Goal: Transaction & Acquisition: Download file/media

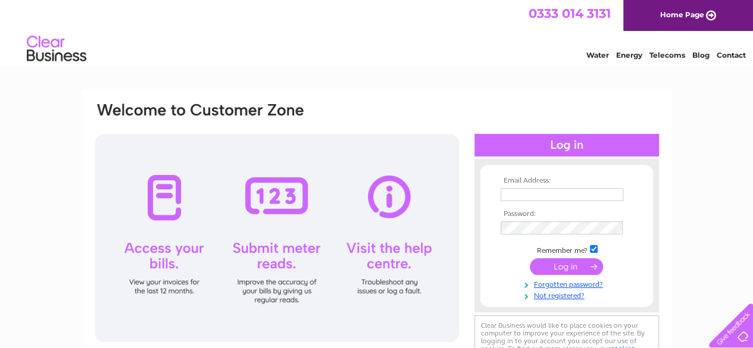
click at [543, 198] on input "text" at bounding box center [562, 194] width 123 height 13
type input "anniesorphans@yahoo.co.uk"
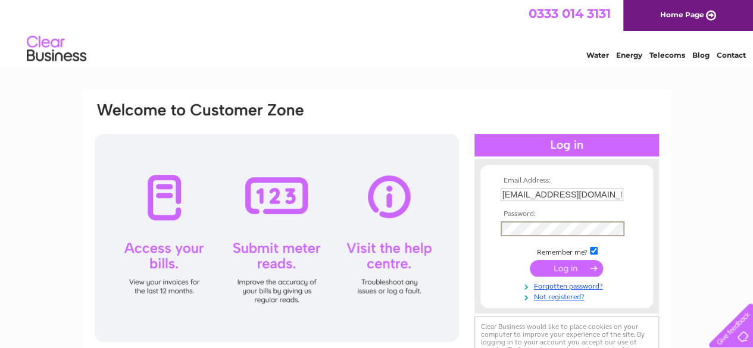
click at [530, 260] on input "submit" at bounding box center [566, 268] width 73 height 17
click at [566, 268] on input "submit" at bounding box center [566, 268] width 73 height 17
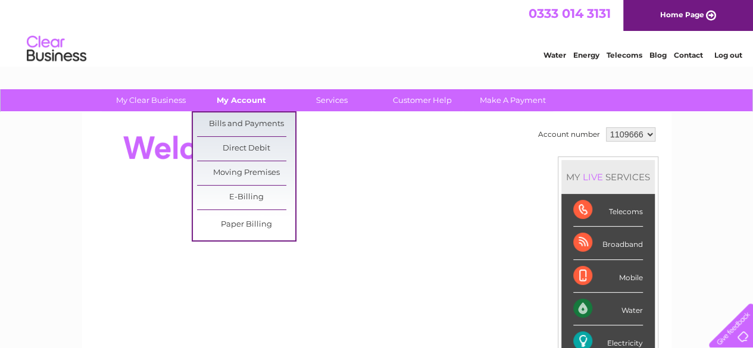
click at [245, 104] on link "My Account" at bounding box center [241, 100] width 98 height 22
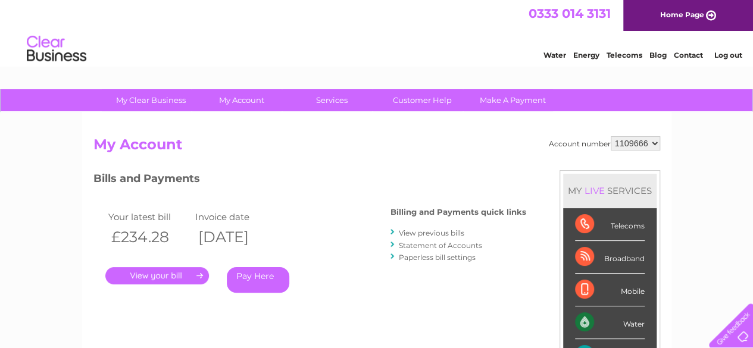
click at [418, 230] on link "View previous bills" at bounding box center [431, 233] width 65 height 9
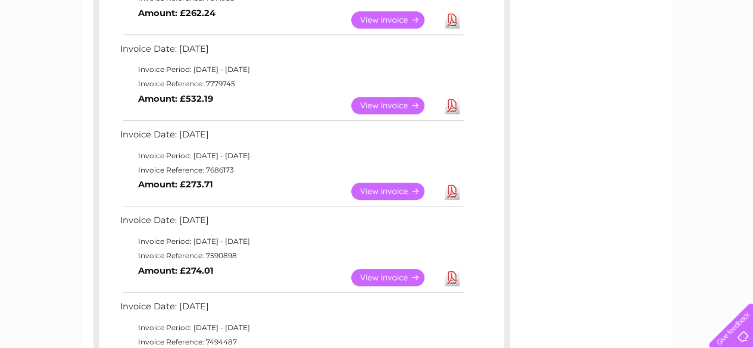
scroll to position [445, 0]
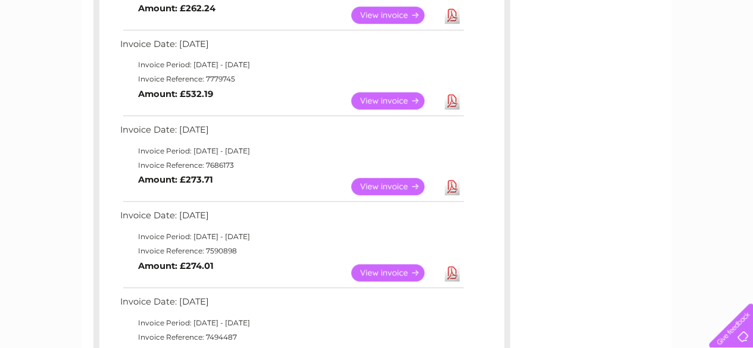
click at [457, 105] on link "Download" at bounding box center [452, 100] width 15 height 17
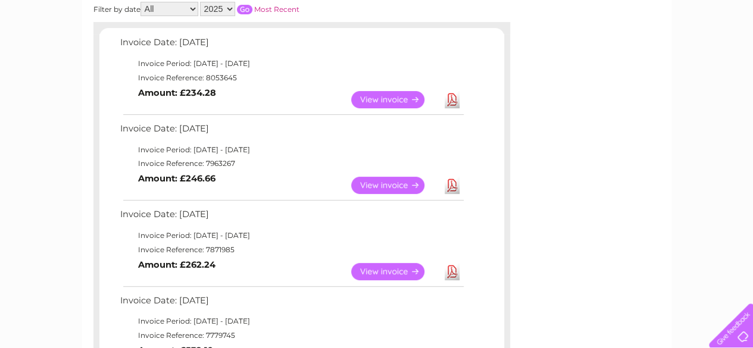
scroll to position [187, 0]
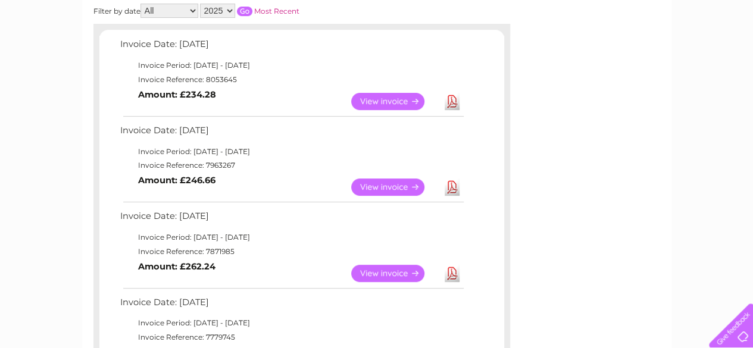
click at [452, 95] on link "Download" at bounding box center [452, 101] width 15 height 17
click at [455, 187] on link "Download" at bounding box center [452, 187] width 15 height 17
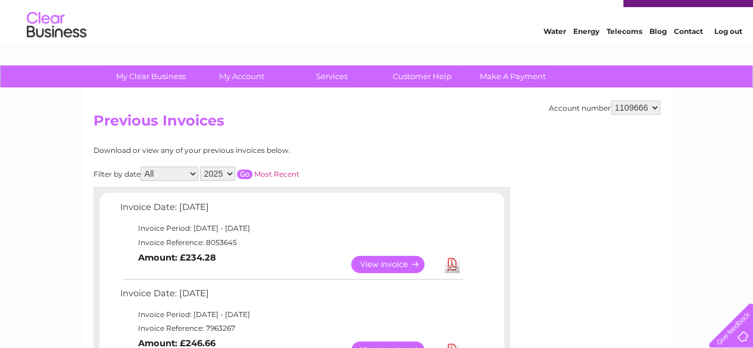
scroll to position [0, 0]
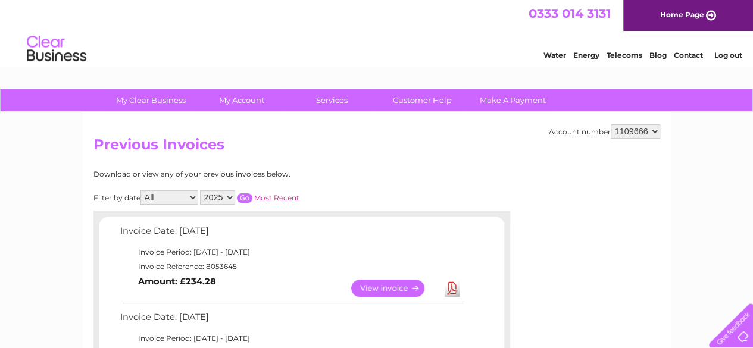
click at [727, 57] on link "Log out" at bounding box center [728, 55] width 28 height 9
